Goal: Task Accomplishment & Management: Complete application form

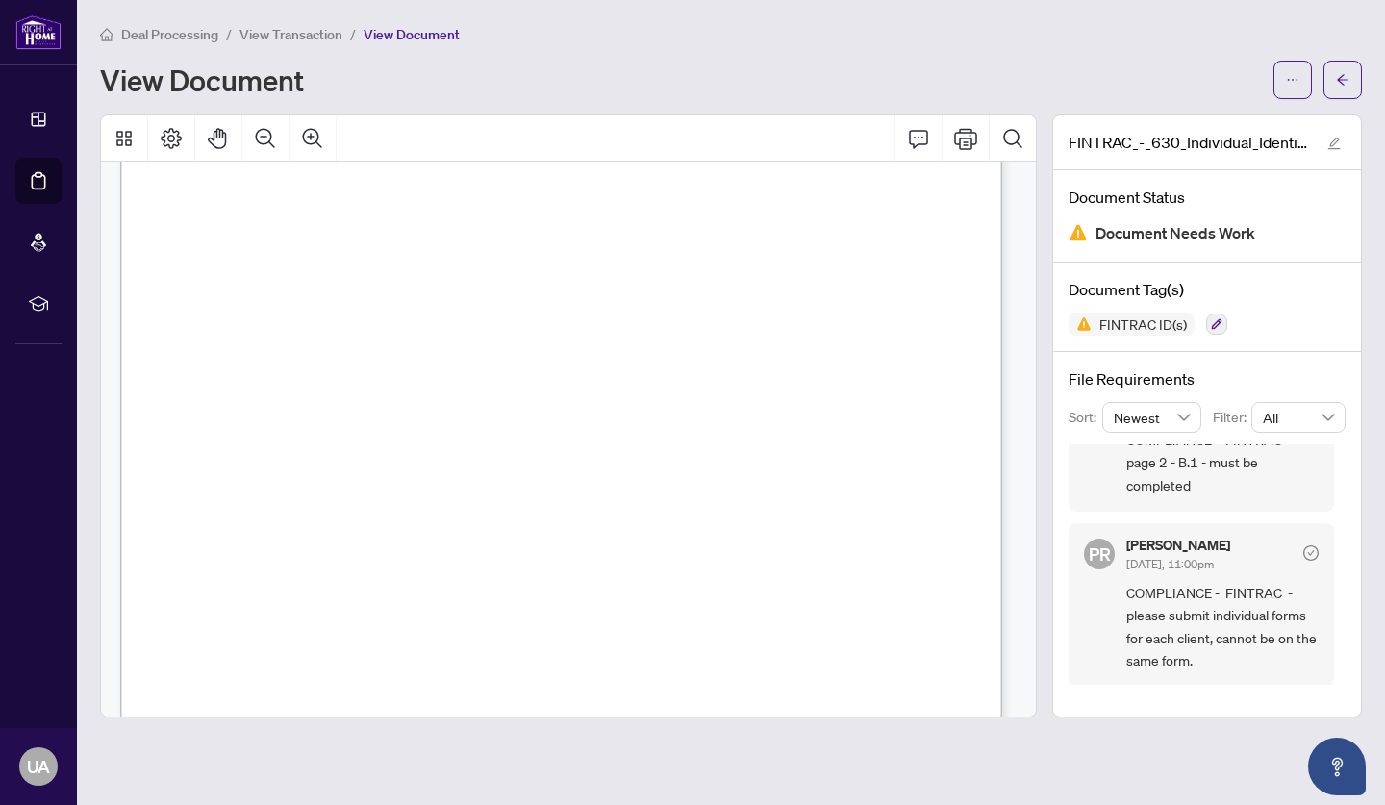
scroll to position [52, 0]
click at [1220, 323] on icon "button" at bounding box center [1217, 324] width 12 height 12
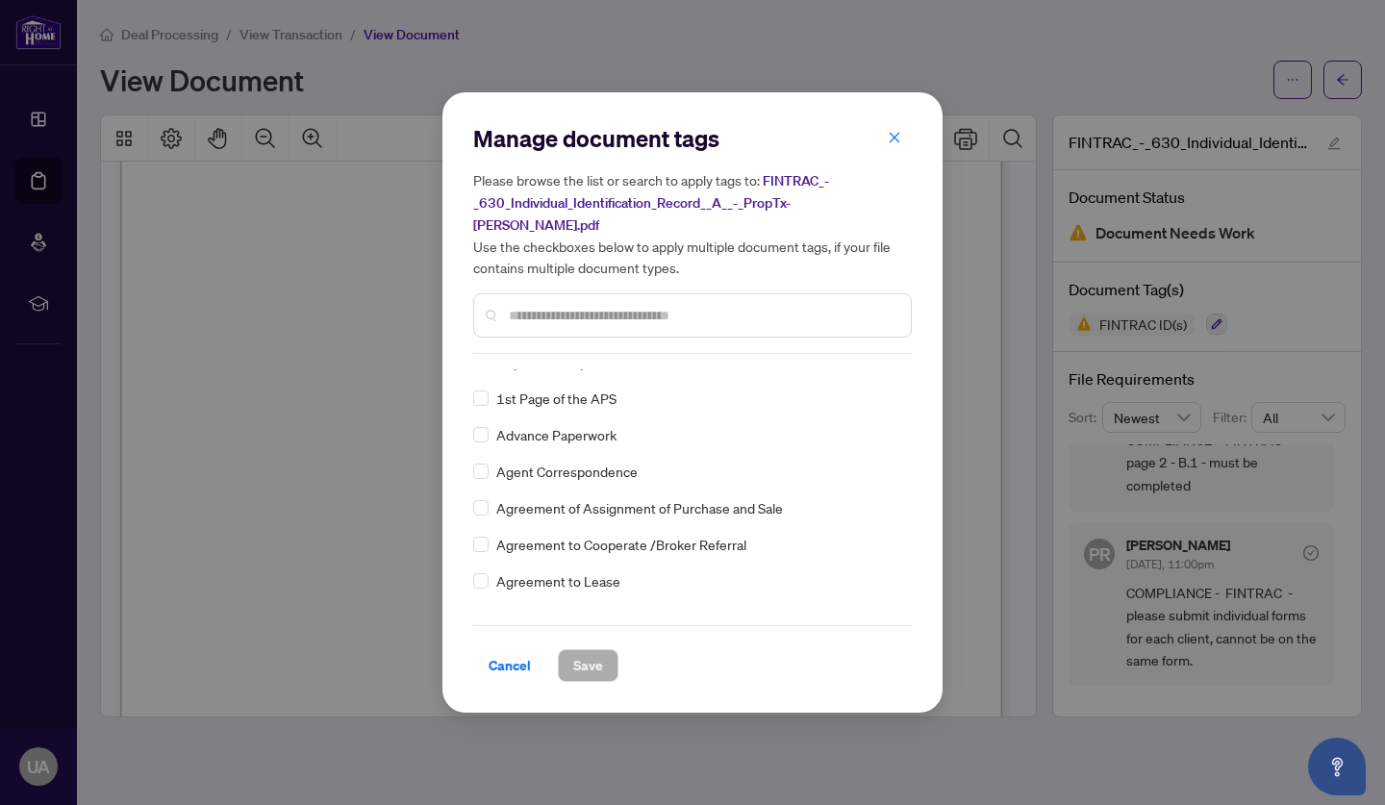
scroll to position [65, 0]
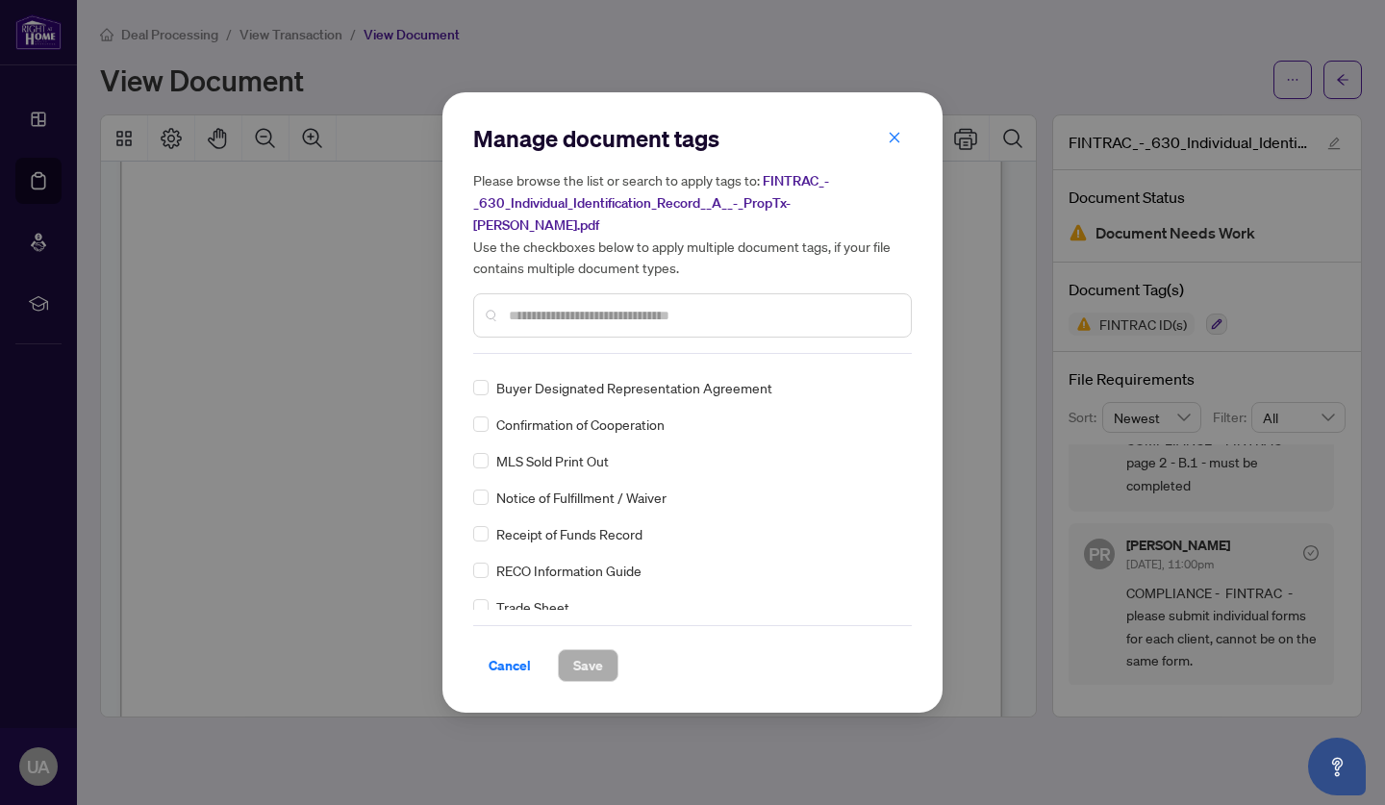
click at [752, 305] on input "text" at bounding box center [702, 315] width 387 height 21
click at [899, 144] on icon "close" at bounding box center [894, 137] width 13 height 13
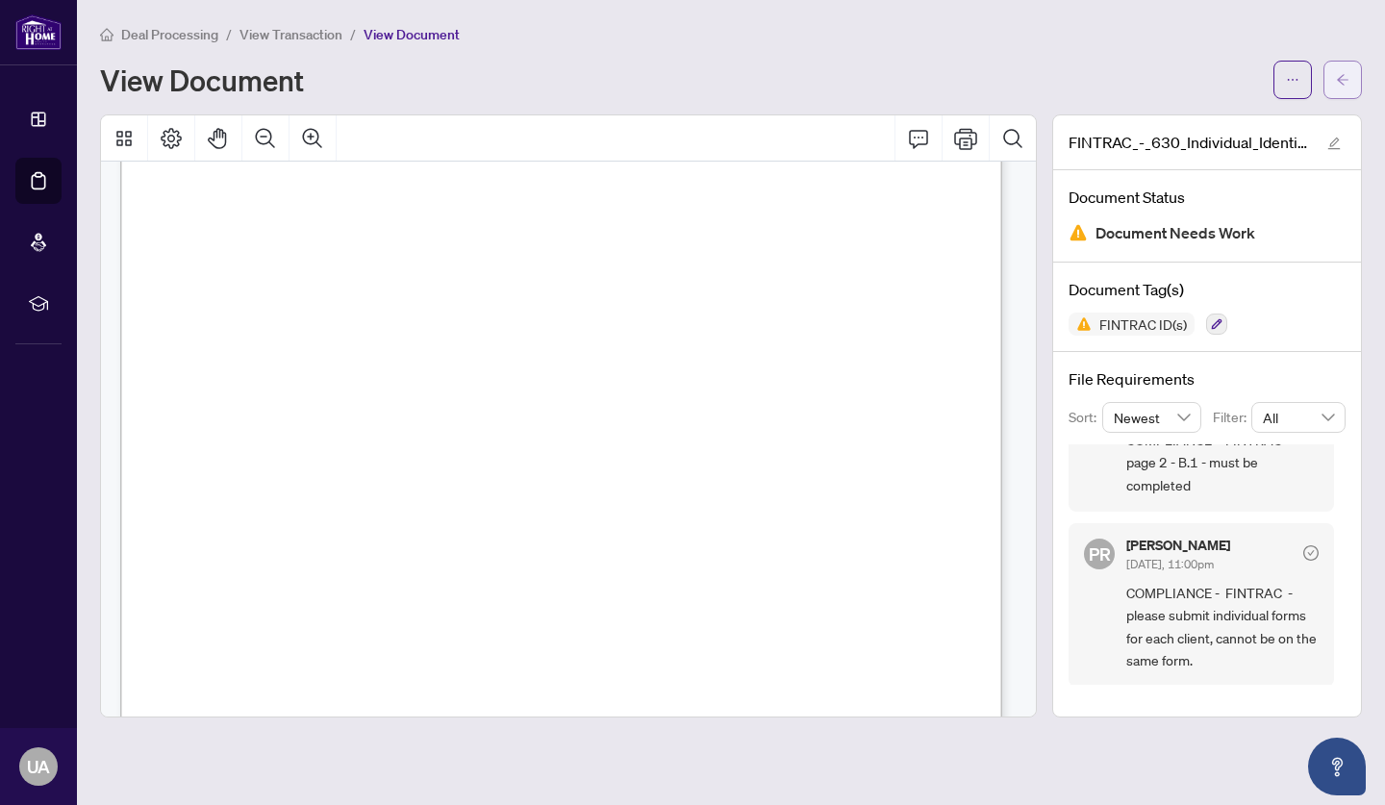
click at [1345, 78] on icon "arrow-left" at bounding box center [1342, 79] width 13 height 13
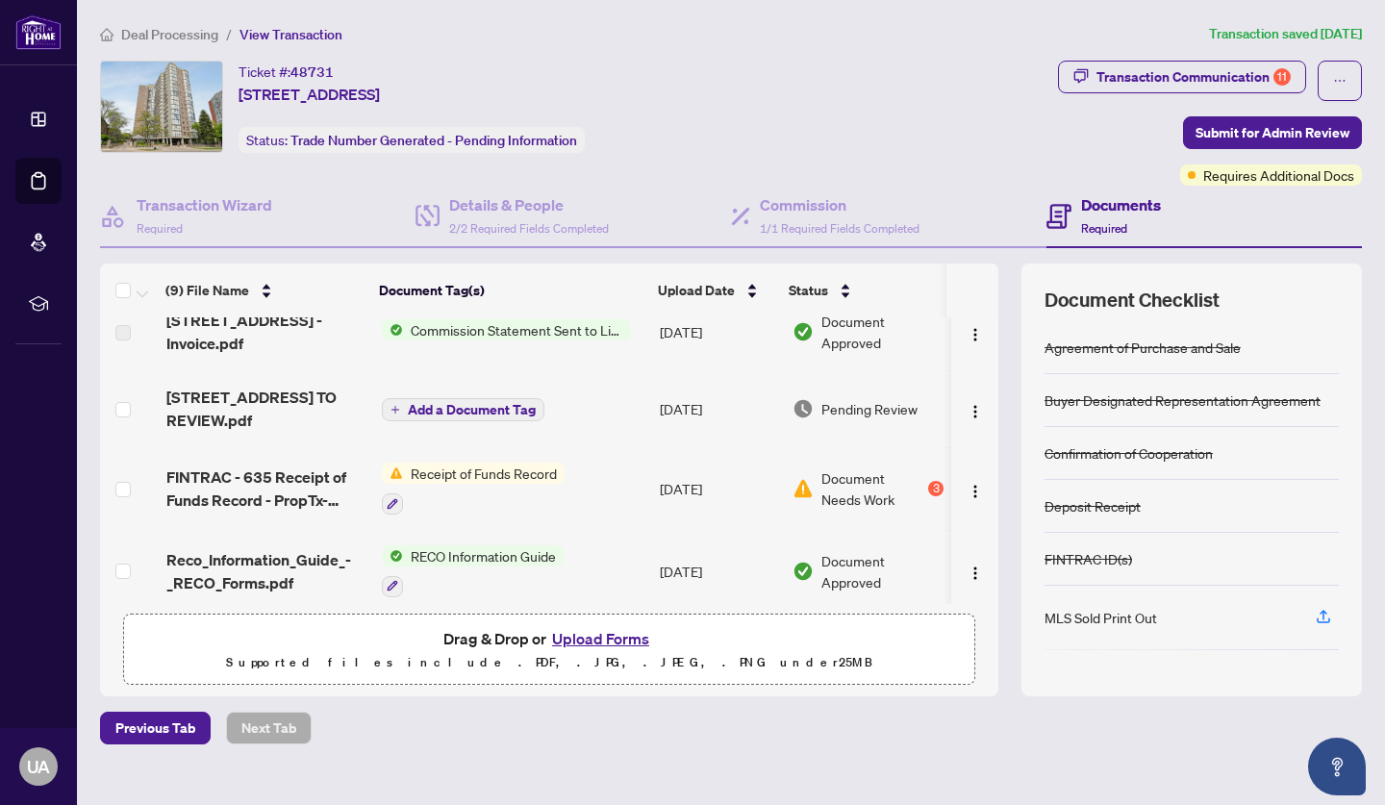
drag, startPoint x: 654, startPoint y: 603, endPoint x: 796, endPoint y: 600, distance: 142.4
click at [796, 600] on div "[STREET_ADDRESS] - Invoice.pdf Commission Statement Sent to Listing Brokerage […" at bounding box center [549, 460] width 898 height 287
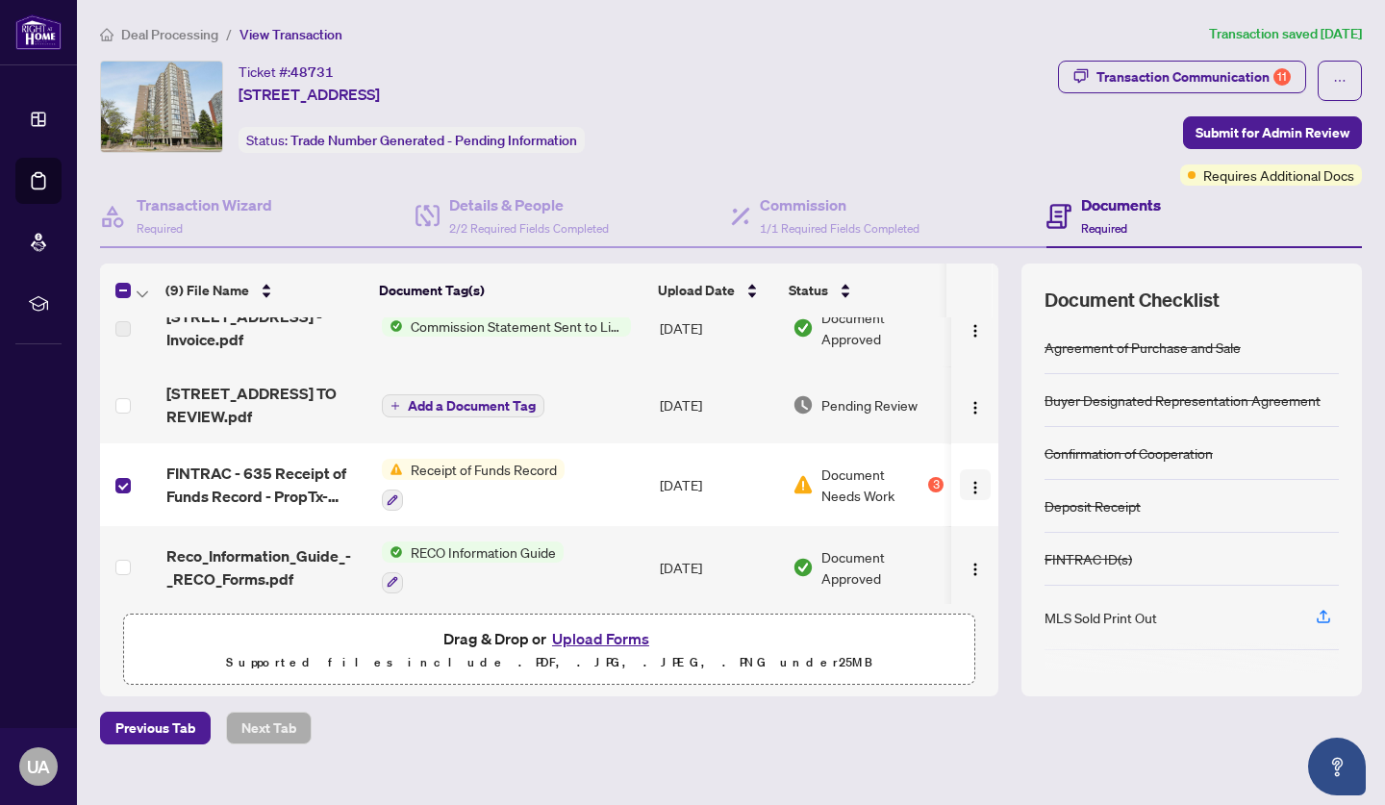
click at [968, 483] on img "button" at bounding box center [975, 487] width 15 height 15
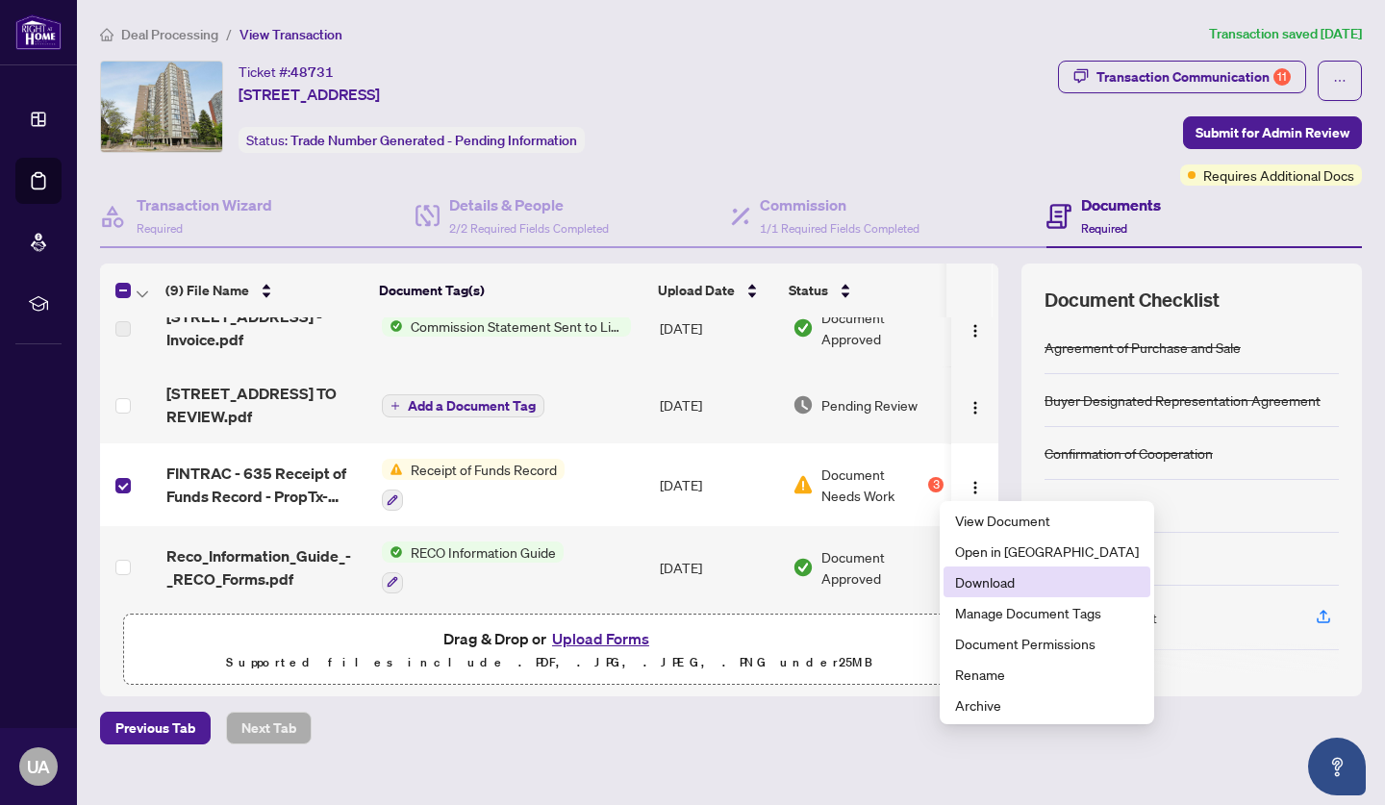
click at [1011, 576] on span "Download" at bounding box center [1047, 581] width 184 height 21
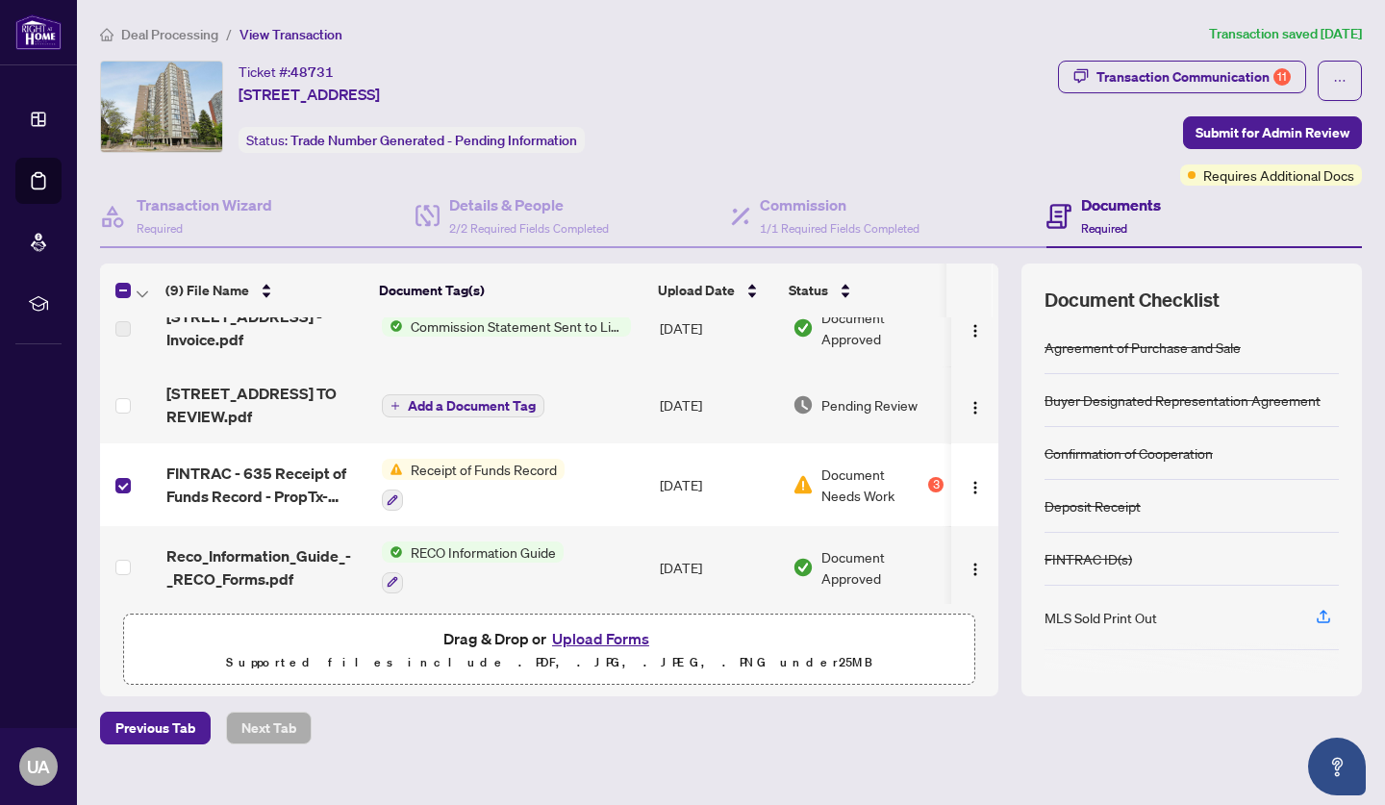
click at [593, 638] on button "Upload Forms" at bounding box center [600, 638] width 109 height 25
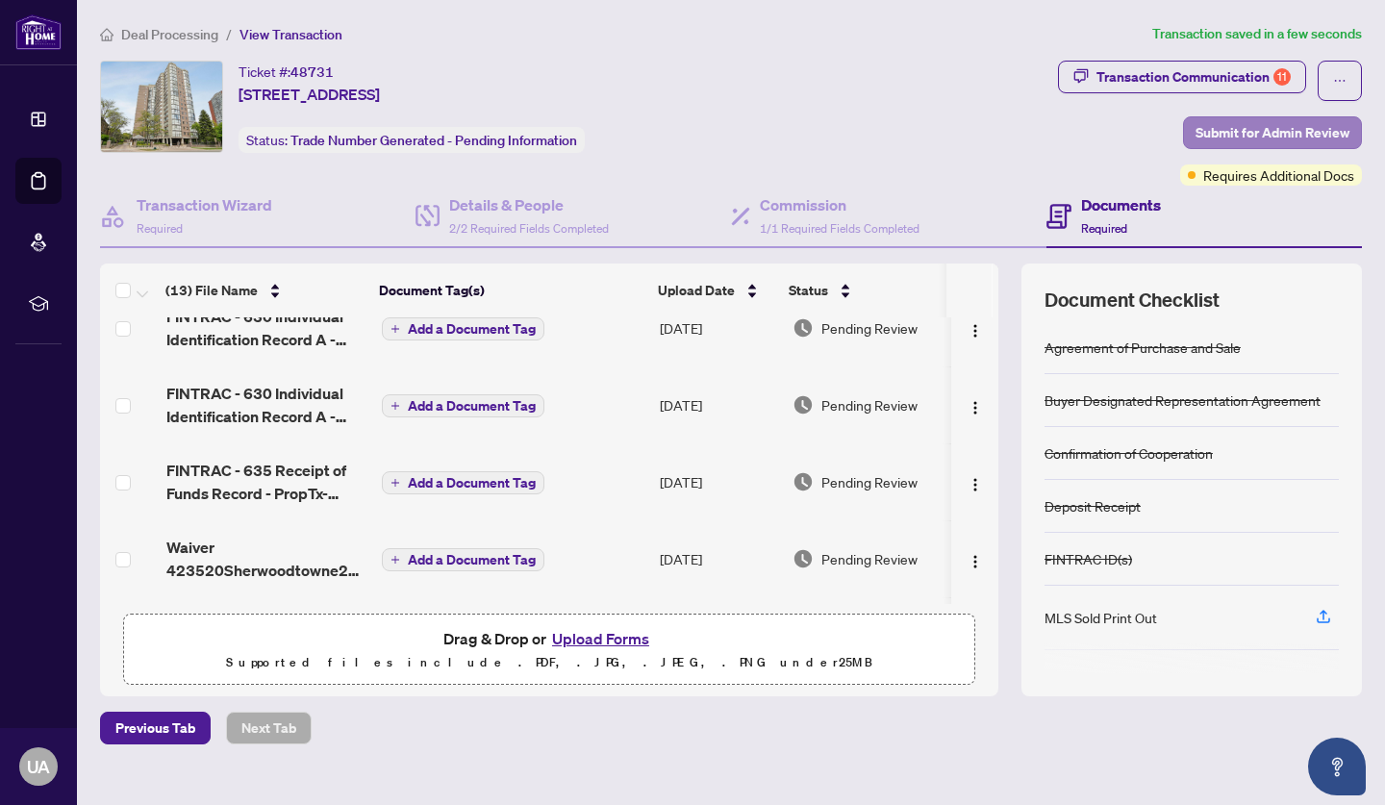
click at [1248, 135] on span "Submit for Admin Review" at bounding box center [1272, 132] width 154 height 31
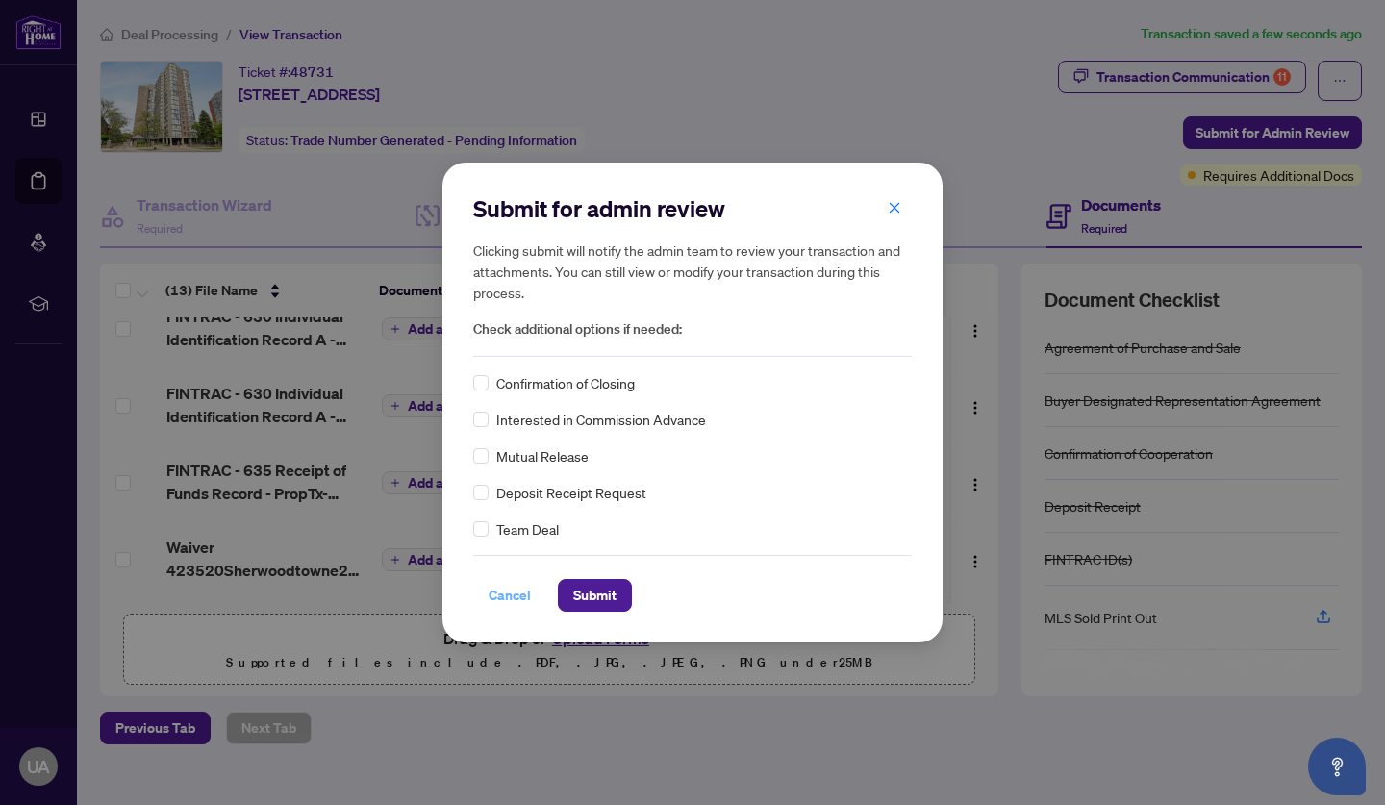
click at [519, 595] on span "Cancel" at bounding box center [510, 595] width 42 height 31
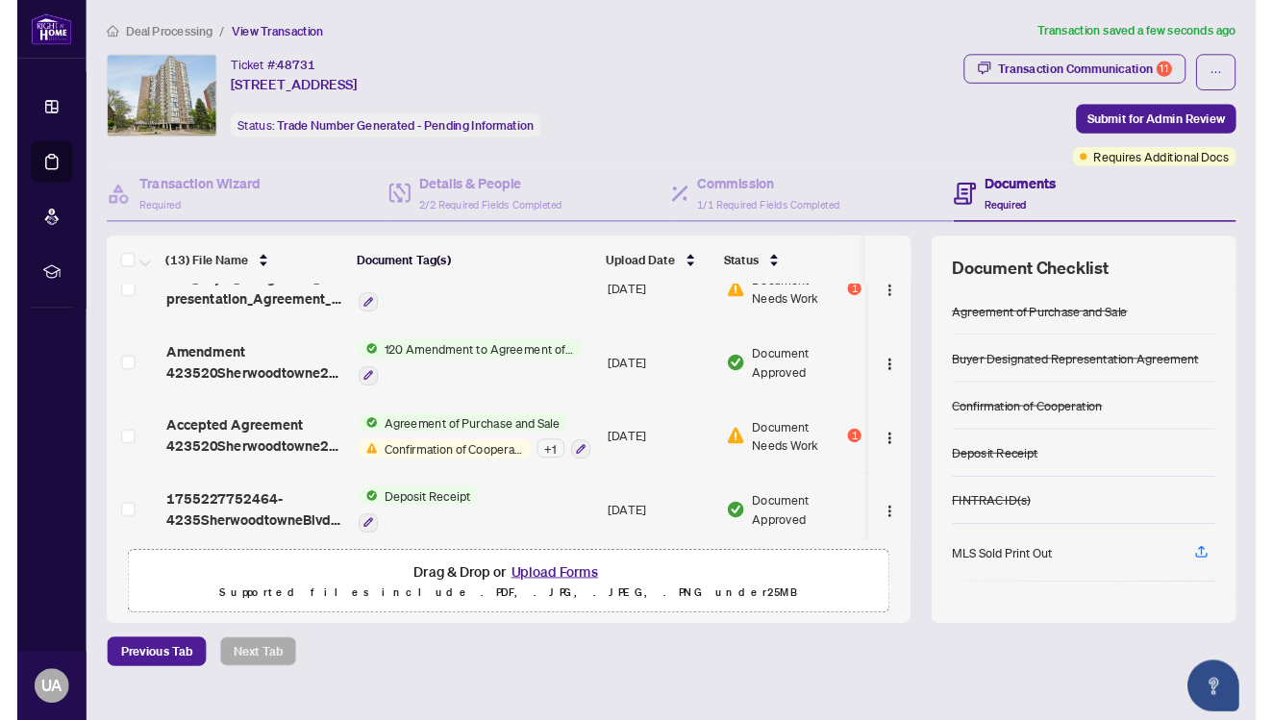
scroll to position [744, 0]
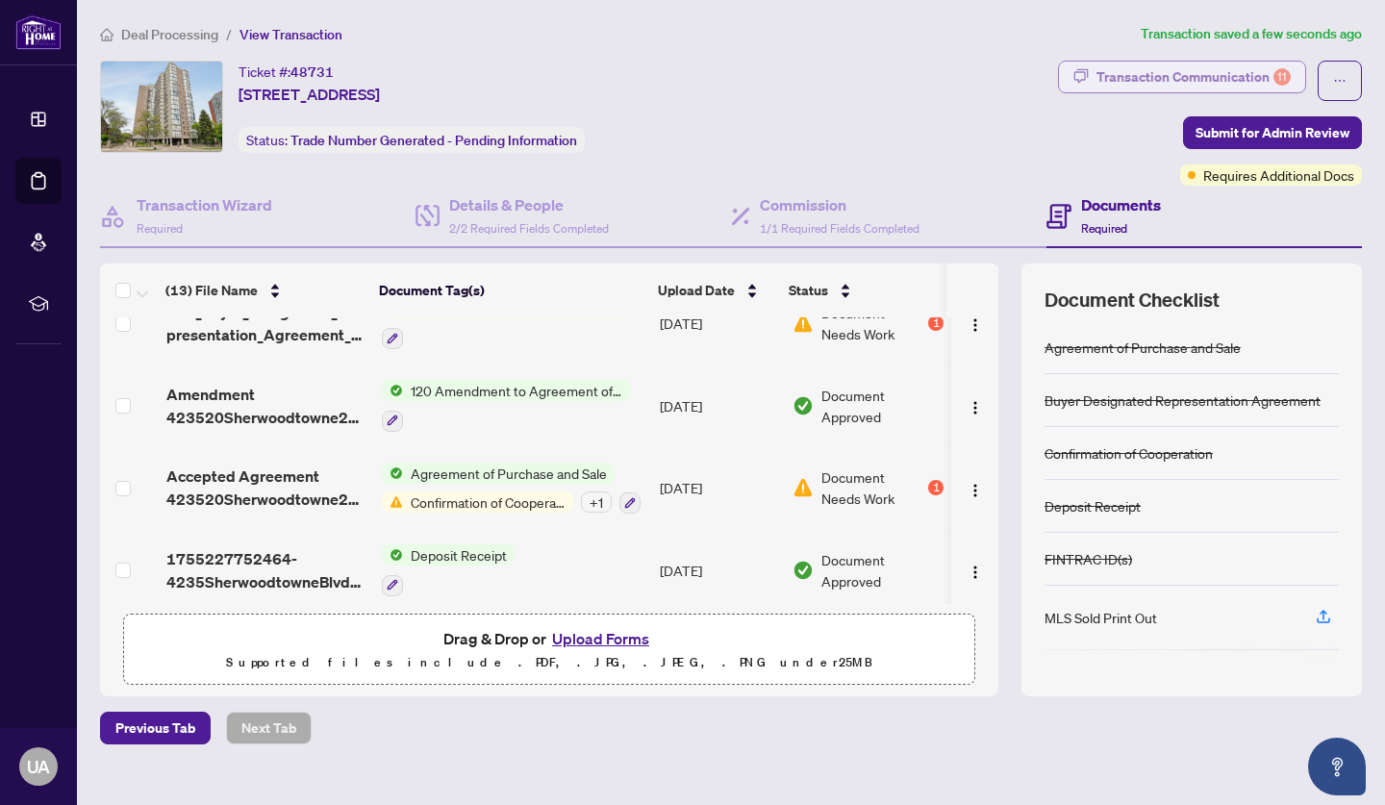
click at [1222, 79] on div "Transaction Communication 11" at bounding box center [1193, 77] width 194 height 31
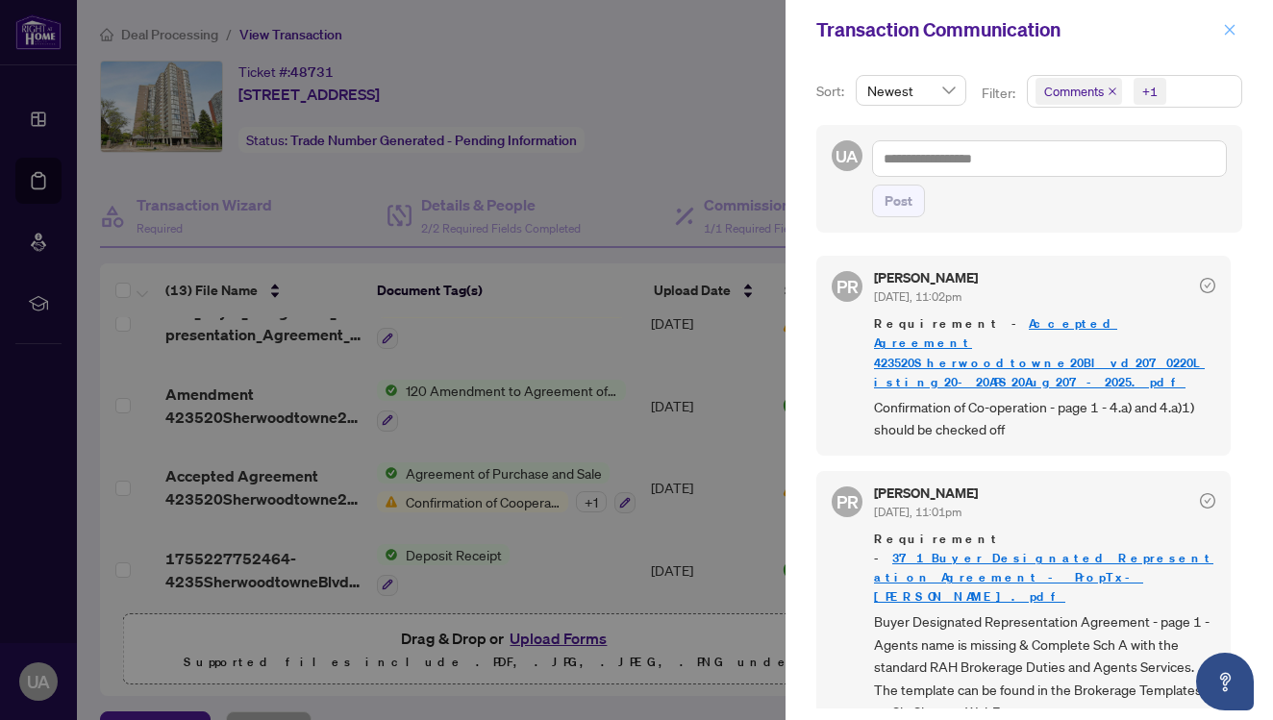
click at [1236, 27] on icon "close" at bounding box center [1229, 29] width 13 height 13
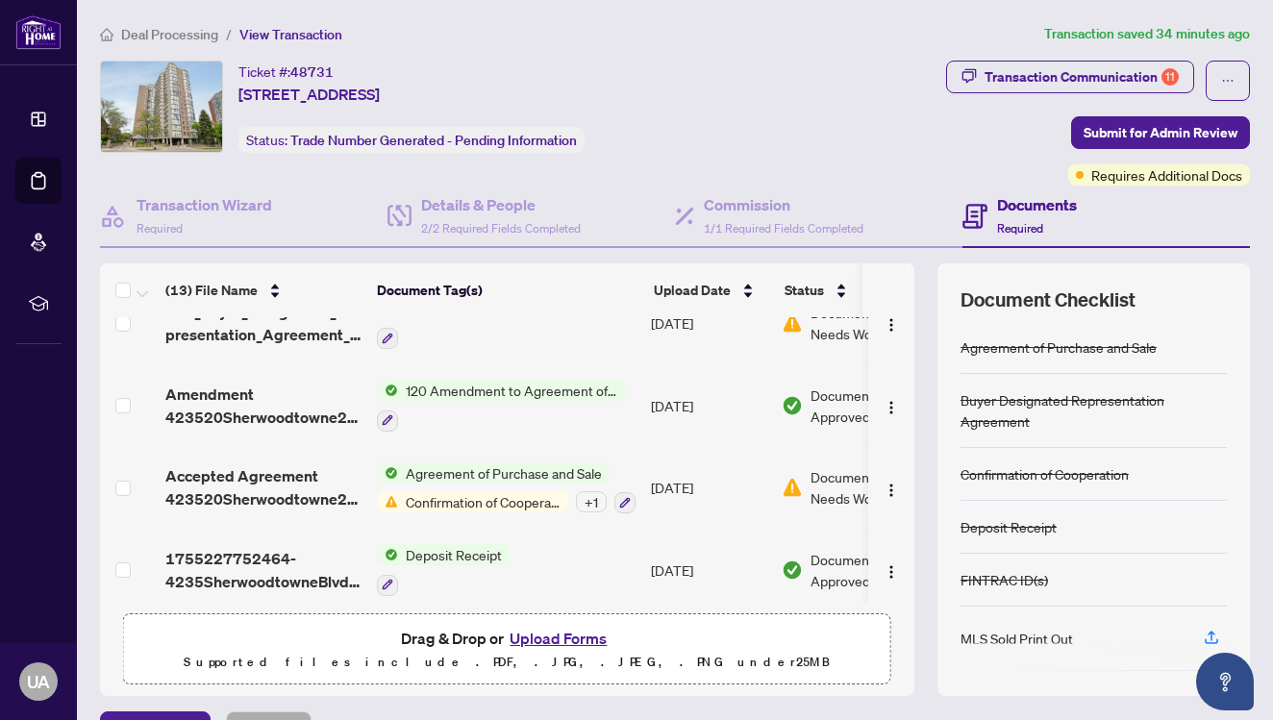
click at [498, 491] on span "Confirmation of Cooperation" at bounding box center [483, 501] width 170 height 21
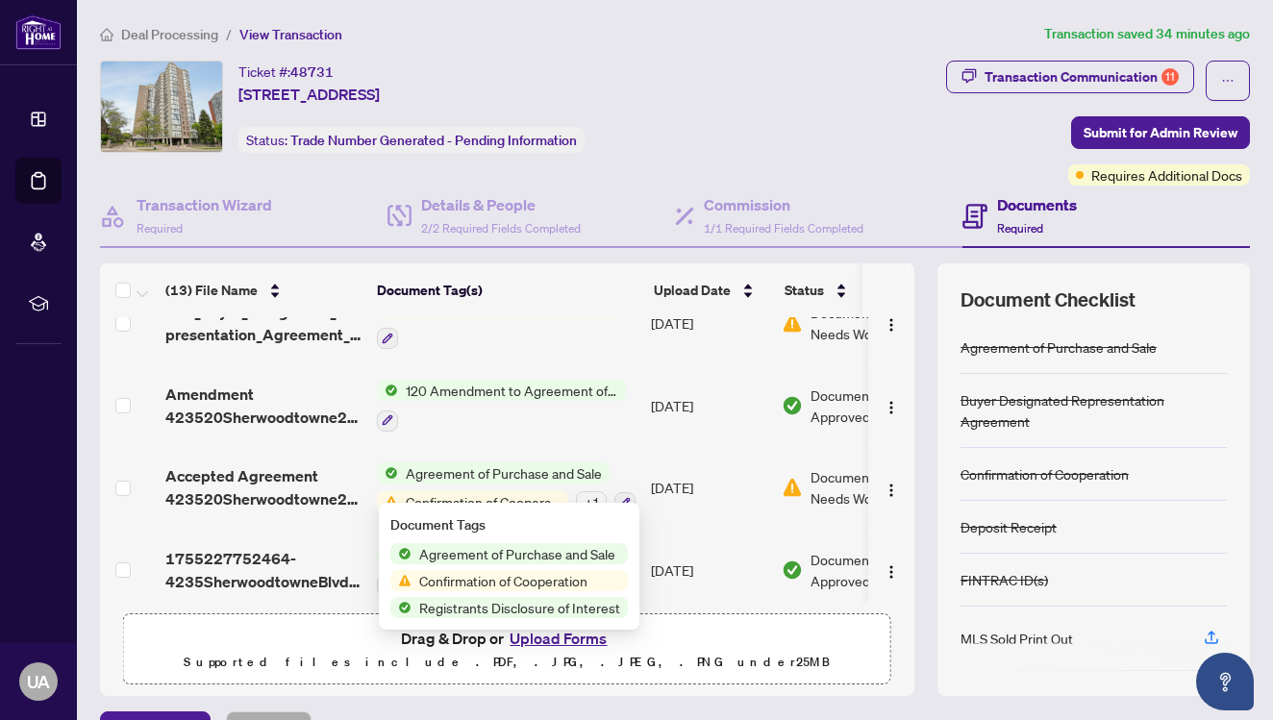
click at [477, 582] on span "Confirmation of Cooperation" at bounding box center [504, 580] width 184 height 21
